Goal: Transaction & Acquisition: Subscribe to service/newsletter

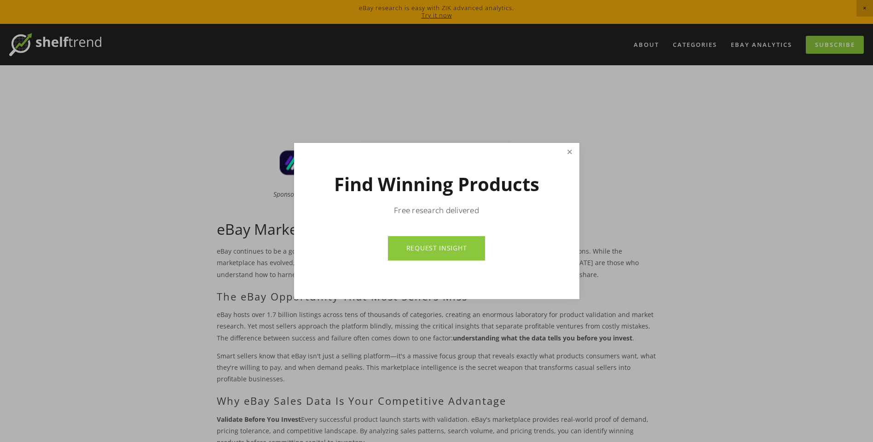
click at [565, 151] on link "Close" at bounding box center [569, 152] width 16 height 16
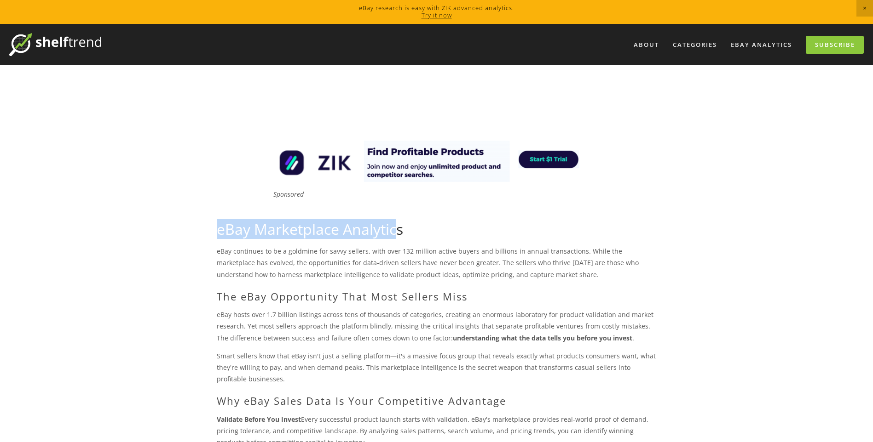
drag, startPoint x: 213, startPoint y: 230, endPoint x: 400, endPoint y: 224, distance: 186.8
drag, startPoint x: 400, startPoint y: 224, endPoint x: 333, endPoint y: 230, distance: 66.9
click at [333, 227] on h1 "eBay Marketplace Analytics" at bounding box center [437, 229] width 440 height 17
click at [393, 230] on h1 "eBay Marketplace Analytics" at bounding box center [437, 229] width 440 height 17
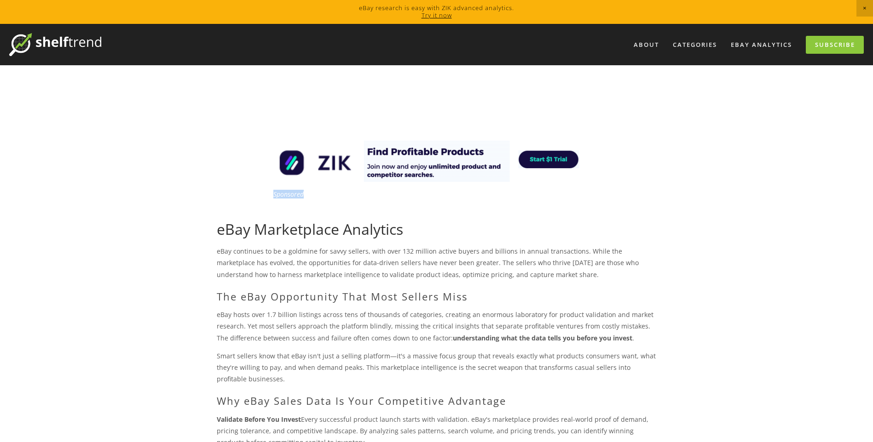
drag, startPoint x: 274, startPoint y: 194, endPoint x: 306, endPoint y: 193, distance: 32.2
click at [306, 193] on p "Sponsored" at bounding box center [437, 194] width 329 height 8
drag, startPoint x: 306, startPoint y: 193, endPoint x: 287, endPoint y: 194, distance: 18.9
click at [287, 193] on em "Sponsored" at bounding box center [288, 194] width 30 height 9
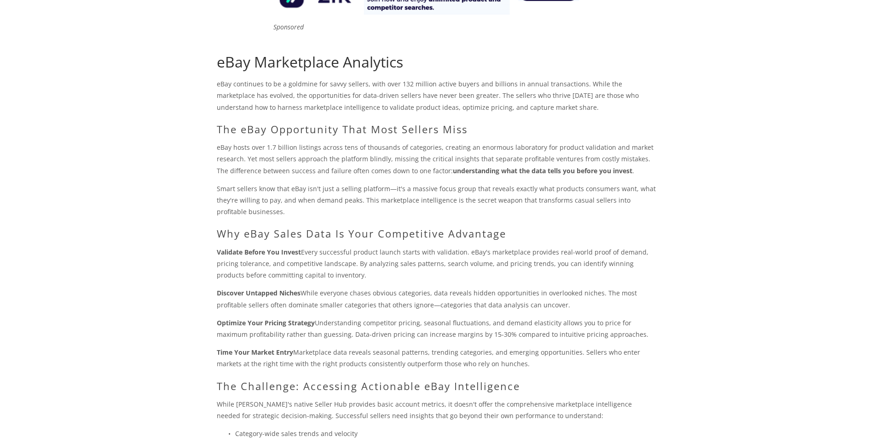
scroll to position [184, 0]
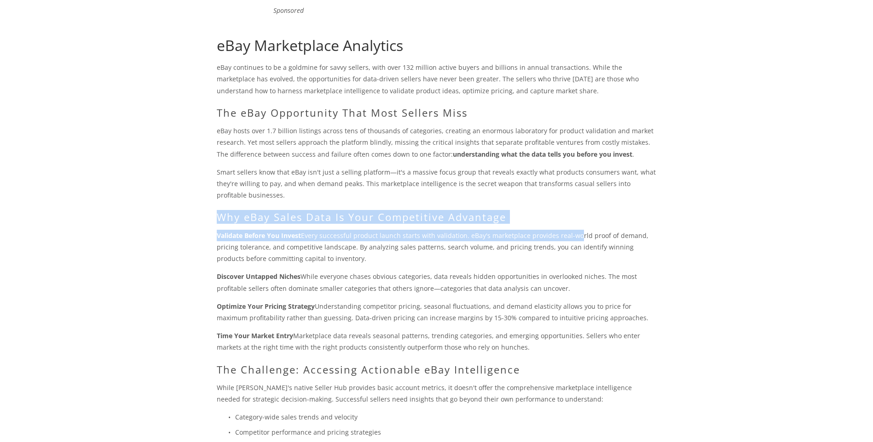
drag, startPoint x: 219, startPoint y: 218, endPoint x: 570, endPoint y: 241, distance: 352.1
click at [570, 241] on div "eBay Marketplace Analytics eBay continues to be a goldmine for savvy sellers, w…" at bounding box center [437, 380] width 440 height 686
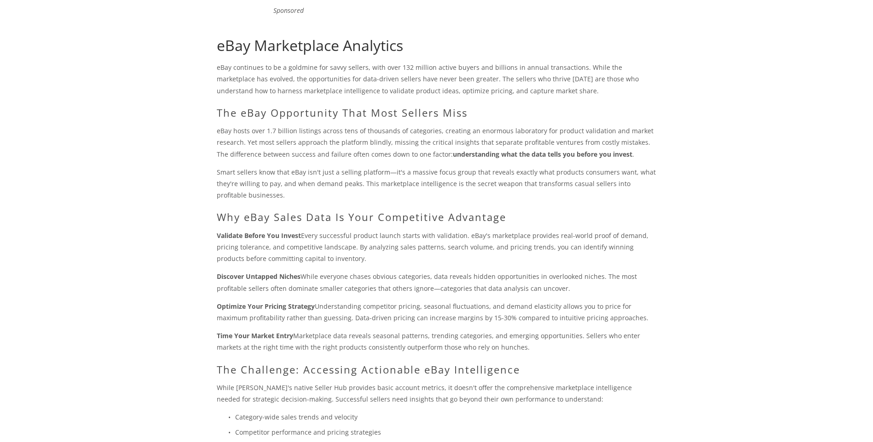
drag, startPoint x: 570, startPoint y: 241, endPoint x: 387, endPoint y: 256, distance: 183.7
click at [387, 256] on p "Validate Before You Invest Every successful product launch starts with validati…" at bounding box center [437, 247] width 440 height 35
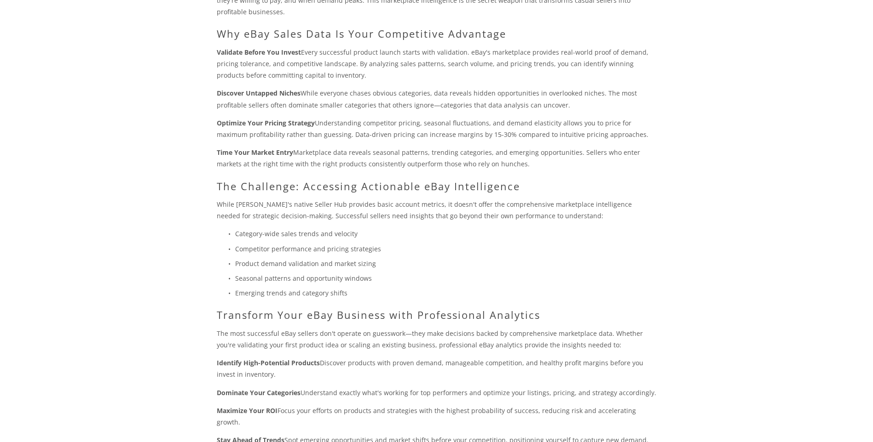
scroll to position [368, 0]
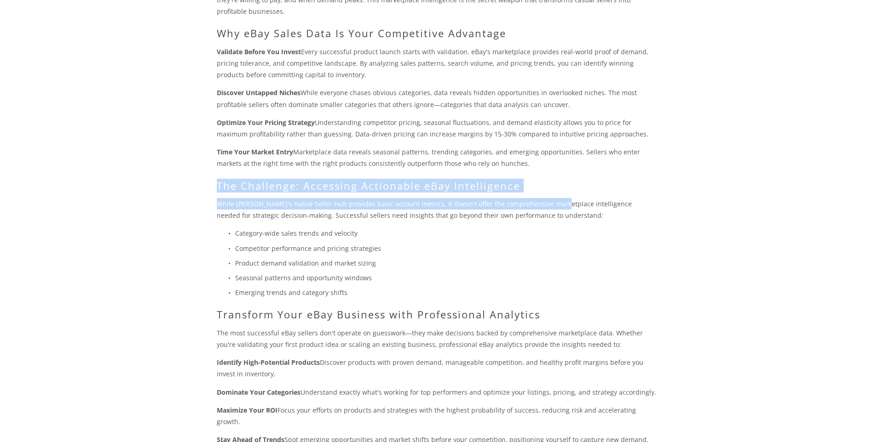
drag, startPoint x: 273, startPoint y: 190, endPoint x: 549, endPoint y: 194, distance: 275.5
click at [549, 194] on div "eBay Marketplace Analytics eBay continues to be a goldmine for savvy sellers, w…" at bounding box center [436, 196] width 455 height 702
drag, startPoint x: 549, startPoint y: 194, endPoint x: 453, endPoint y: 191, distance: 96.2
click at [453, 190] on h2 "The Challenge: Accessing Actionable eBay Intelligence" at bounding box center [437, 186] width 440 height 12
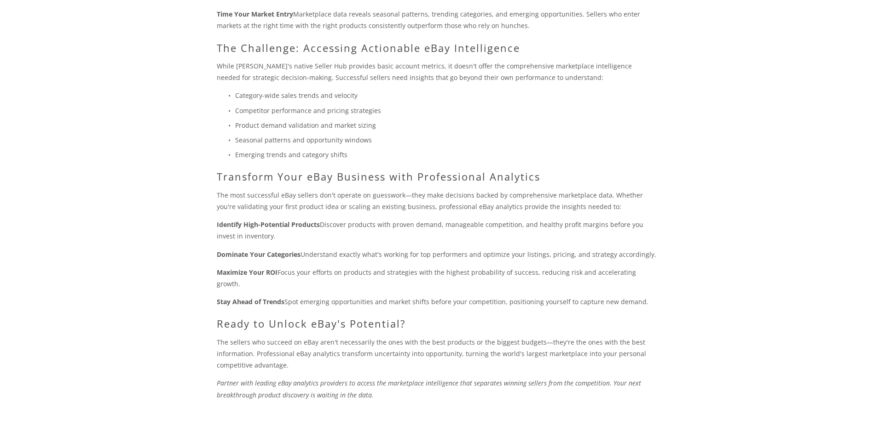
scroll to position [552, 0]
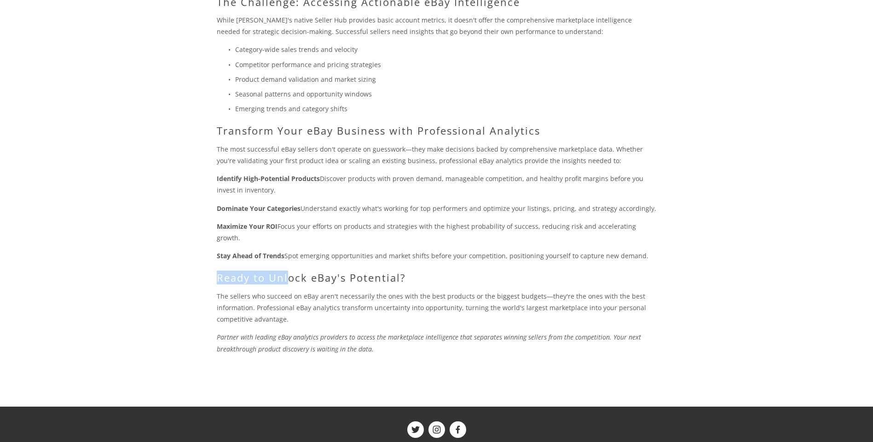
drag, startPoint x: 196, startPoint y: 268, endPoint x: 389, endPoint y: 271, distance: 192.3
click at [389, 271] on div "About Categories Auto Parts Electronics Fashion Home & Garden" at bounding box center [436, 17] width 873 height 1091
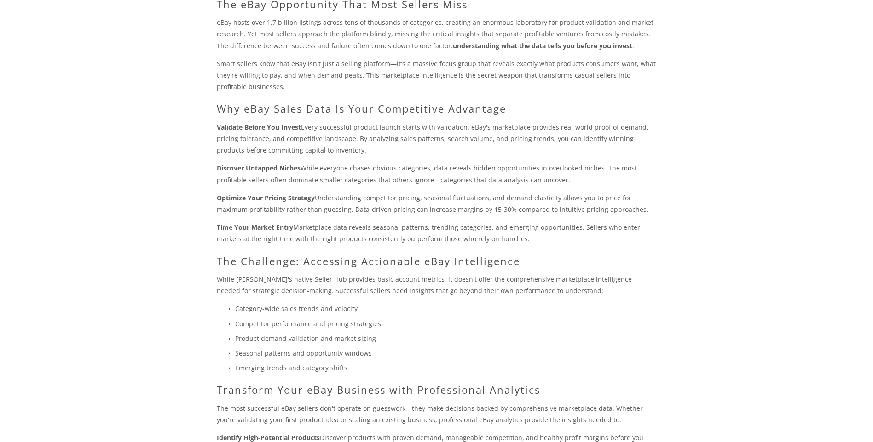
scroll to position [0, 0]
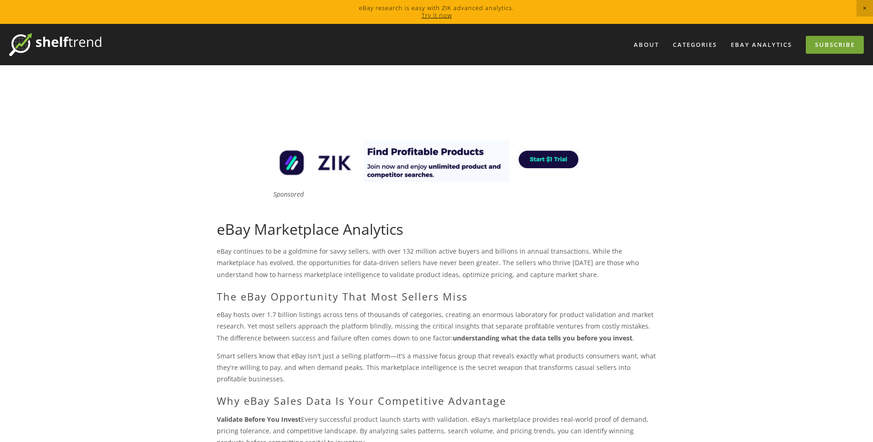
click at [815, 46] on link "Subscribe" at bounding box center [834, 45] width 58 height 18
